Goal: Find specific page/section: Find specific page/section

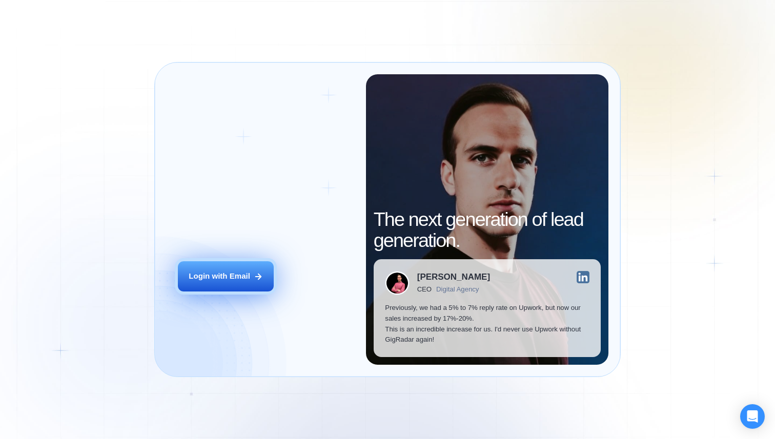
click at [202, 280] on div "Login with Email" at bounding box center [219, 276] width 61 height 11
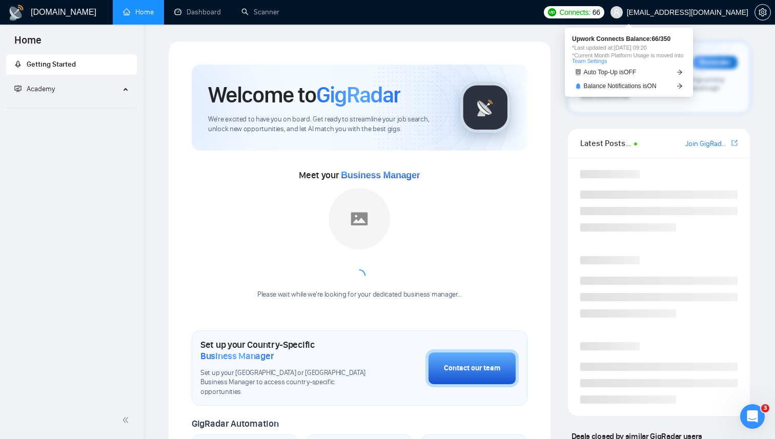
click at [590, 14] on span "Connects:" at bounding box center [574, 12] width 31 height 11
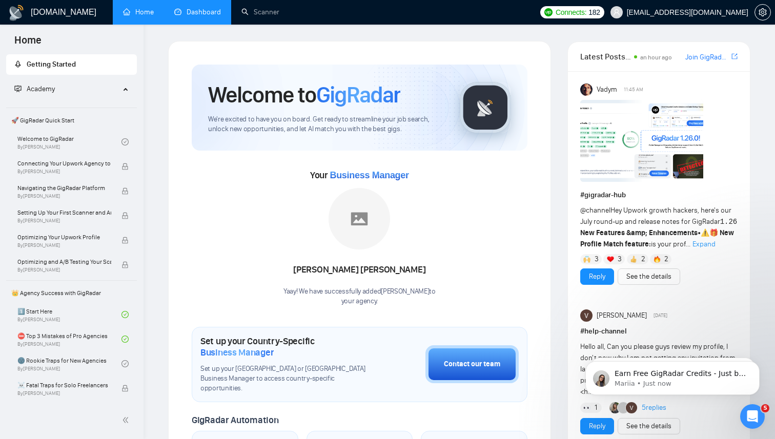
click at [186, 14] on link "Dashboard" at bounding box center [197, 12] width 47 height 9
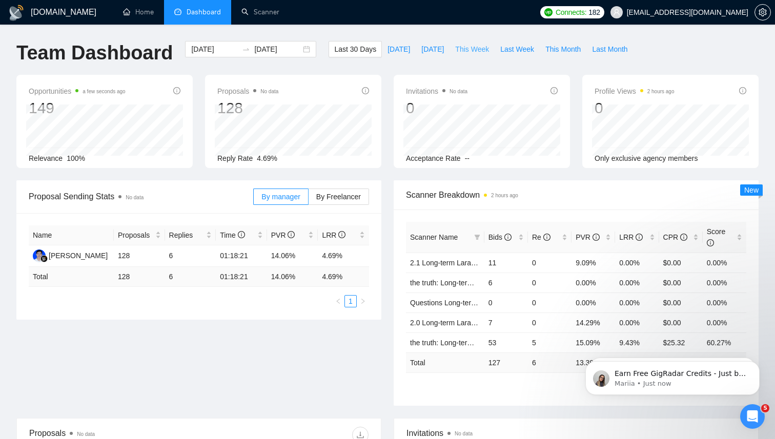
click at [469, 54] on span "This Week" at bounding box center [472, 49] width 34 height 11
type input "[DATE]"
